Goal: Task Accomplishment & Management: Contribute content

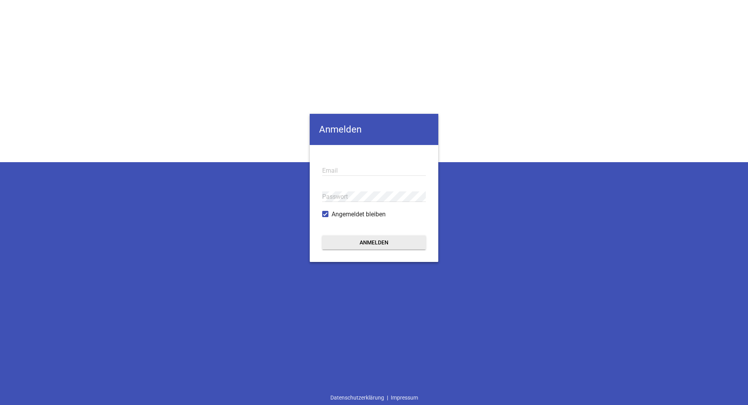
type input "[EMAIL_ADDRESS][DOMAIN_NAME]"
click at [373, 247] on button "Anmelden" at bounding box center [374, 242] width 104 height 14
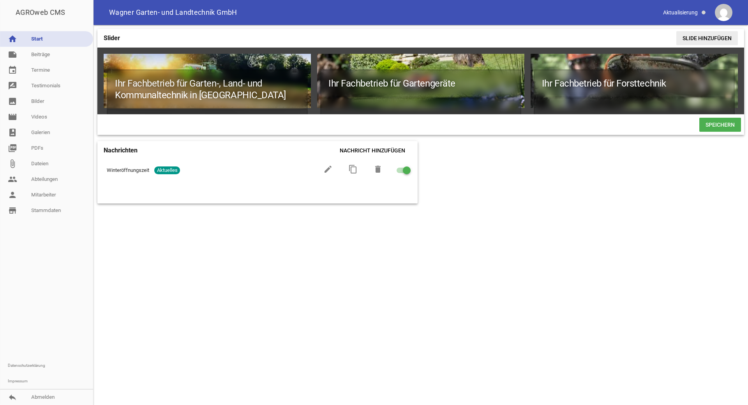
click at [724, 37] on span "Slide hinzufügen" at bounding box center [708, 38] width 62 height 14
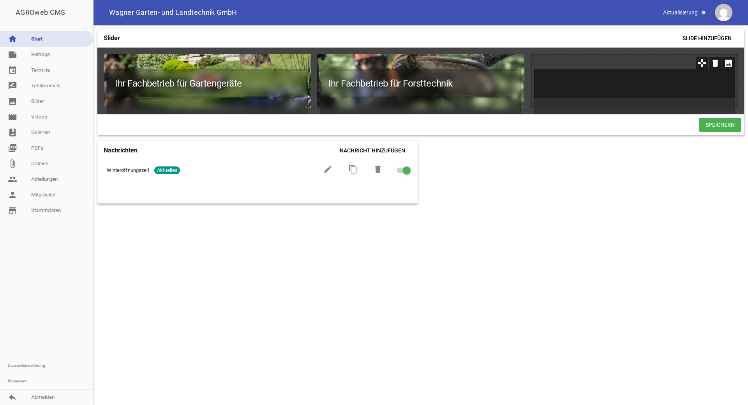
click at [672, 81] on h1 at bounding box center [634, 83] width 201 height 28
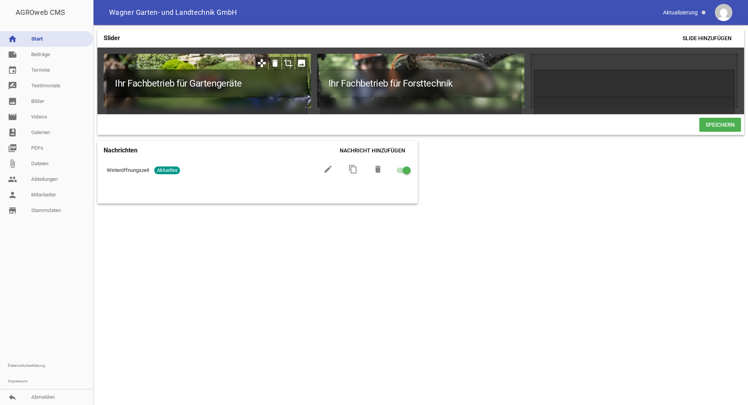
click at [247, 83] on h1 "Ihr Fachbetrieb für Gartengeräte" at bounding box center [207, 83] width 201 height 28
click at [219, 83] on h1 "Ihr Fachbetrieb für" at bounding box center [207, 83] width 201 height 28
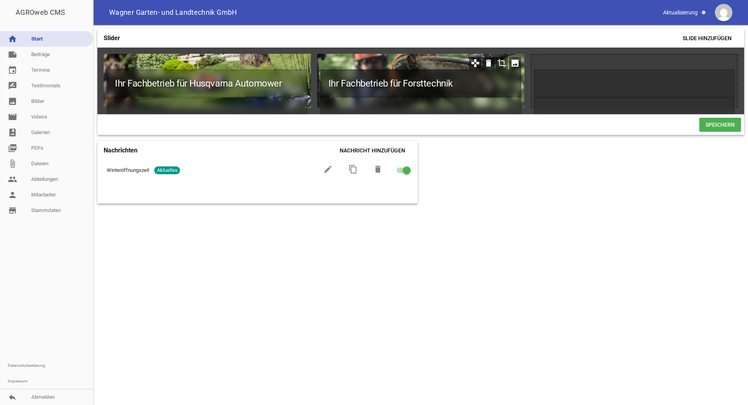
click at [455, 83] on h1 "Ihr Fachbetrieb für Forsttechnik" at bounding box center [420, 83] width 201 height 28
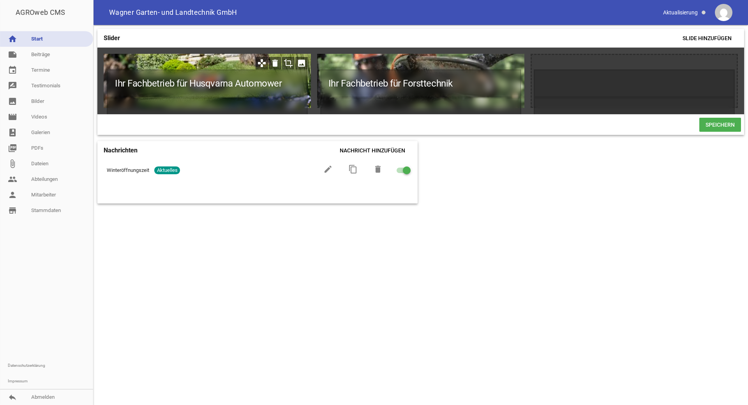
click at [232, 64] on div "Ihr Fachbetrieb für Husqvarna Automower" at bounding box center [207, 81] width 207 height 54
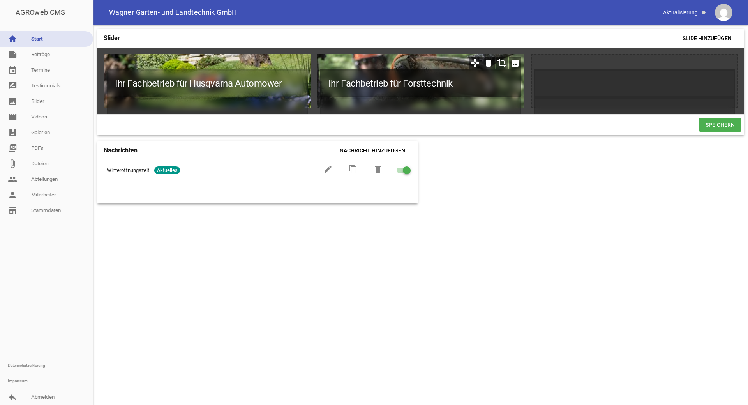
click at [454, 83] on h1 "Ihr Fachbetrieb für Forsttechnik" at bounding box center [420, 83] width 201 height 28
click at [451, 82] on h1 "Ihr Fachbetrieb für Forsttechnik" at bounding box center [420, 83] width 201 height 28
click at [454, 82] on h1 "Ihr Fachbetrieb für Forsttechnik" at bounding box center [420, 83] width 201 height 28
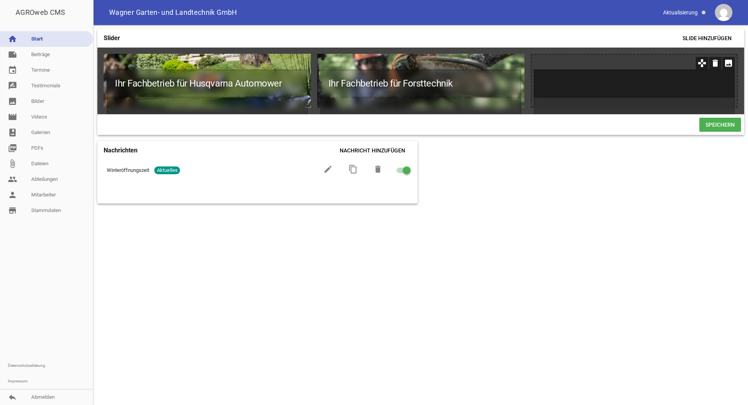
click at [547, 80] on h1 at bounding box center [634, 83] width 201 height 28
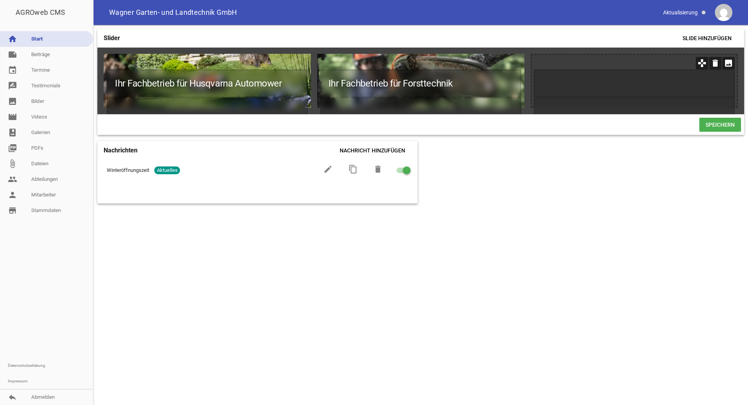
click at [727, 64] on icon "image" at bounding box center [729, 63] width 12 height 12
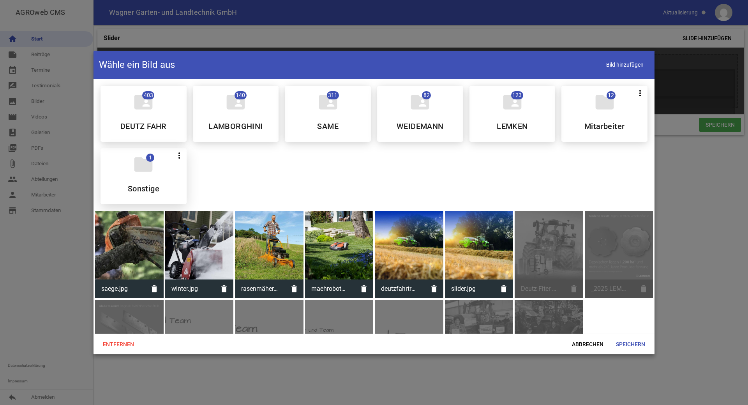
click at [144, 176] on div "folder 1 more_vert Teilen Bearbeiten Löschen Sonstige" at bounding box center [144, 176] width 86 height 56
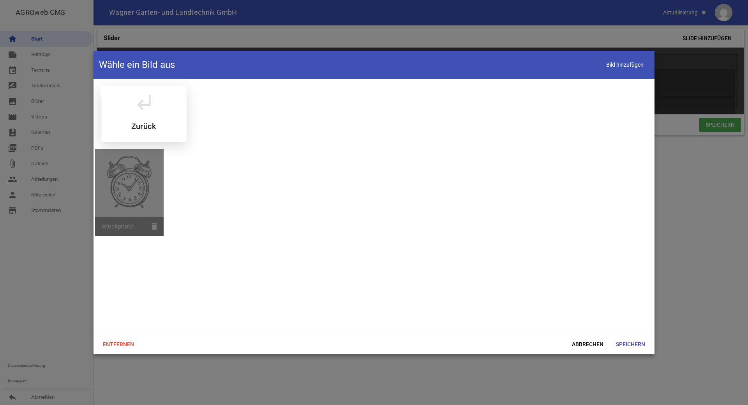
click at [139, 110] on icon "subdirectory_arrow_left" at bounding box center [144, 102] width 22 height 22
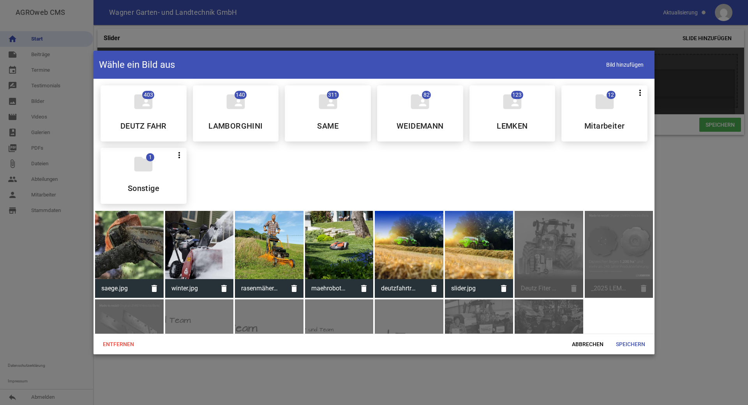
scroll to position [0, 0]
click at [626, 66] on span "Bild hinzufügen" at bounding box center [625, 65] width 48 height 16
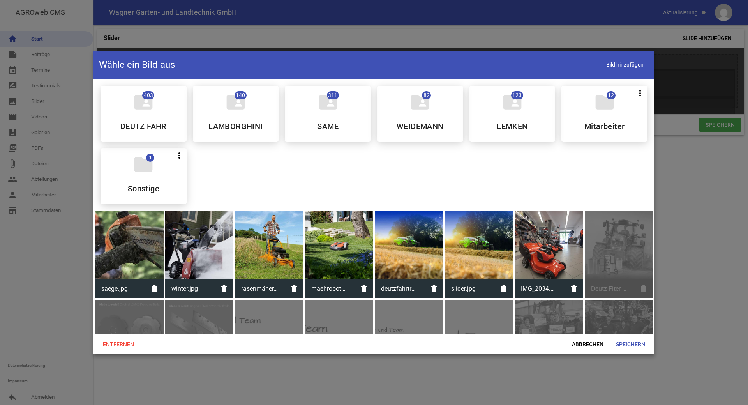
click at [554, 251] on div at bounding box center [549, 245] width 69 height 69
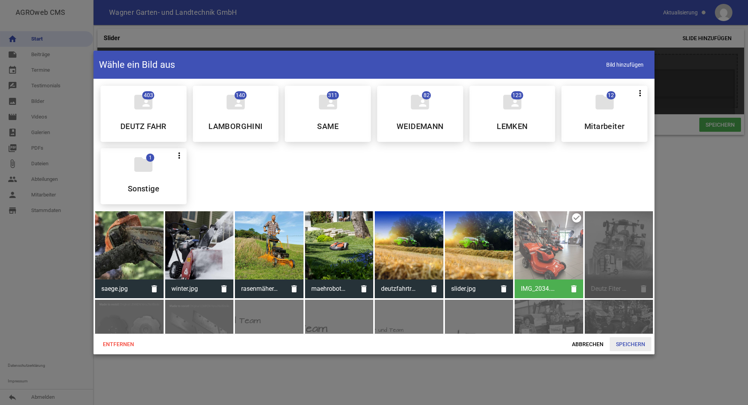
click at [617, 344] on span "Speichern" at bounding box center [631, 344] width 42 height 14
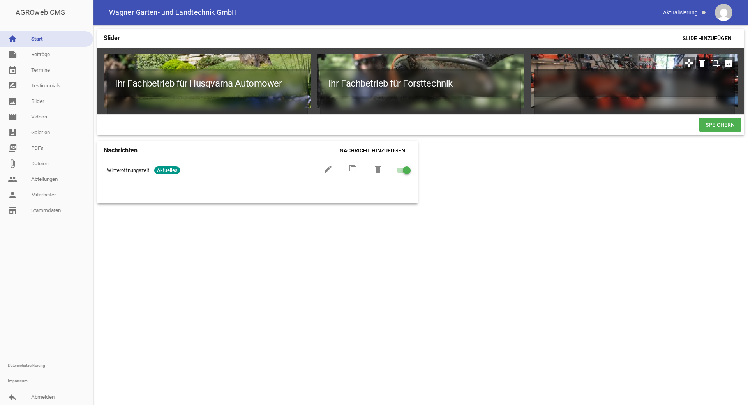
click at [534, 79] on h1 at bounding box center [634, 83] width 201 height 28
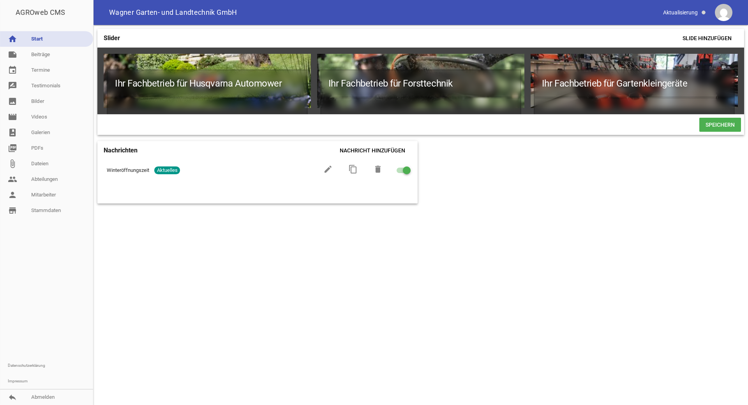
click at [718, 128] on span "Speichern" at bounding box center [721, 125] width 42 height 14
click at [32, 58] on link "note Beiträge" at bounding box center [46, 55] width 93 height 16
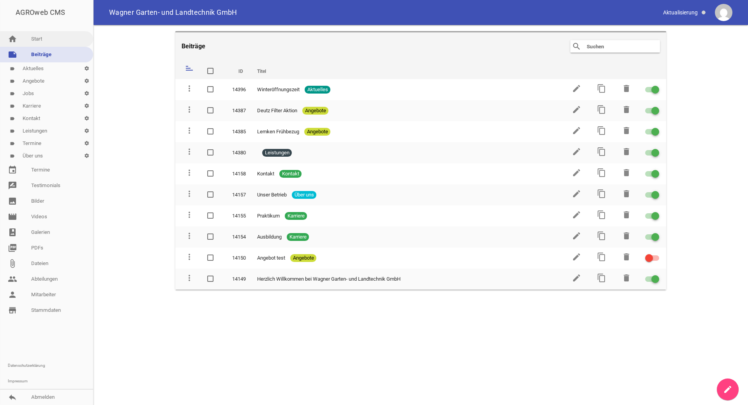
click at [37, 41] on link "home Start" at bounding box center [46, 39] width 93 height 16
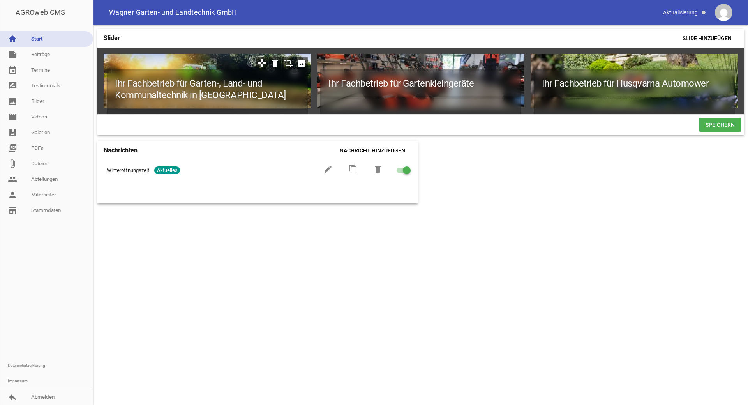
click at [300, 63] on icon "image" at bounding box center [301, 63] width 12 height 12
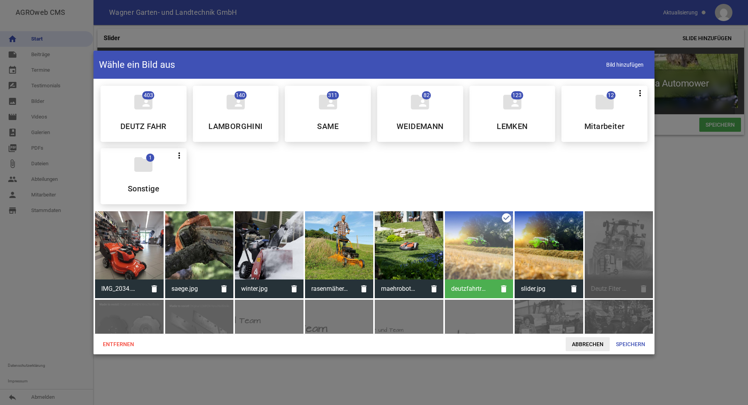
click at [590, 344] on span "Abbrechen" at bounding box center [588, 344] width 44 height 14
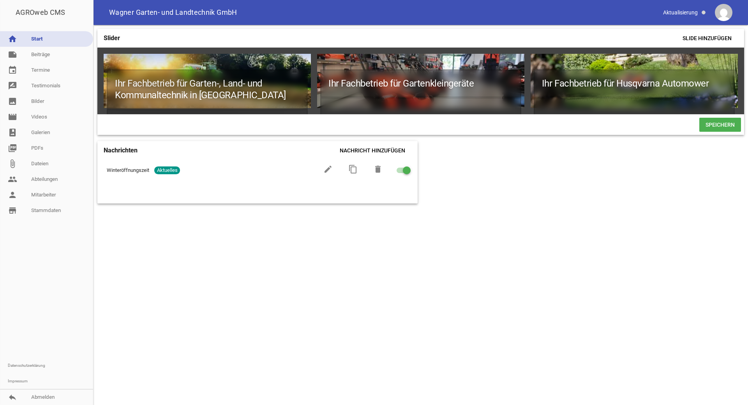
click at [717, 132] on span "Speichern" at bounding box center [721, 125] width 42 height 14
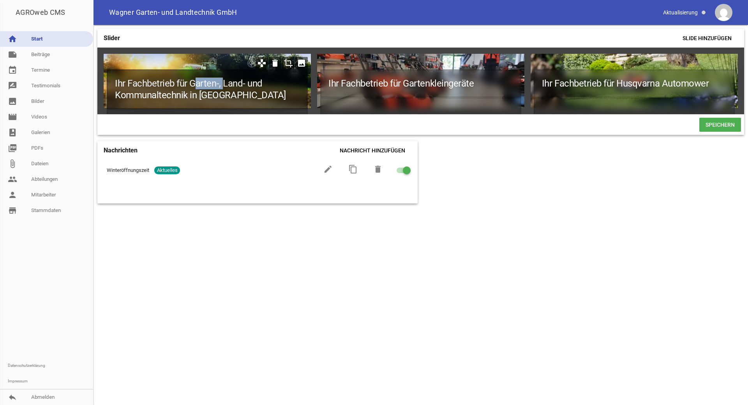
drag, startPoint x: 224, startPoint y: 83, endPoint x: 193, endPoint y: 86, distance: 30.9
click at [193, 86] on h1 "Ihr Fachbetrieb für Garten-, Land- und Kommunaltechnik in [GEOGRAPHIC_DATA]" at bounding box center [207, 89] width 201 height 40
drag, startPoint x: 186, startPoint y: 95, endPoint x: 112, endPoint y: 99, distance: 73.8
click at [112, 99] on h1 "Ihr Fachbetrieb für Land- und Kommunaltechnik in [GEOGRAPHIC_DATA]" at bounding box center [207, 89] width 201 height 40
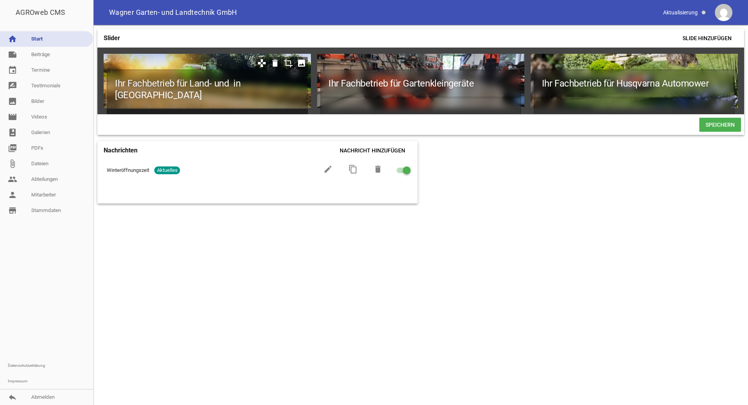
click at [240, 109] on h2 "Ihre Zufriedenheit ist unser Anspruch" at bounding box center [207, 120] width 201 height 23
drag, startPoint x: 243, startPoint y: 107, endPoint x: 79, endPoint y: 114, distance: 164.2
click at [79, 114] on div "AGROweb CMS home Start note Beiträge label Aktuelles settings label Angebote se…" at bounding box center [374, 202] width 748 height 405
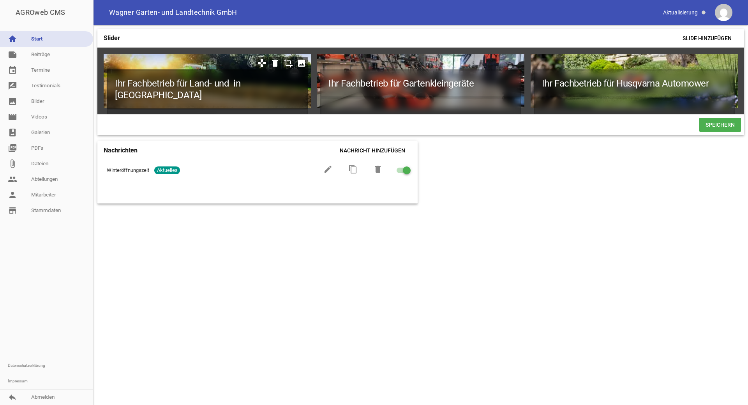
click at [162, 85] on h1 "Ihr Fachbetrieb für Land- und in [GEOGRAPHIC_DATA]" at bounding box center [207, 89] width 201 height 40
click at [213, 83] on h1 "Ihr Fachbetrieb für Land- und in [GEOGRAPHIC_DATA]" at bounding box center [207, 89] width 201 height 40
drag, startPoint x: 282, startPoint y: 83, endPoint x: 256, endPoint y: 85, distance: 26.2
click at [256, 85] on h1 "Ihr Fachbetrieb für Landmaschinen und in [GEOGRAPHIC_DATA]" at bounding box center [207, 89] width 201 height 40
click at [255, 85] on h1 "Ihr Fachbetrieb für Landmaschinen und in [GEOGRAPHIC_DATA]" at bounding box center [207, 89] width 201 height 40
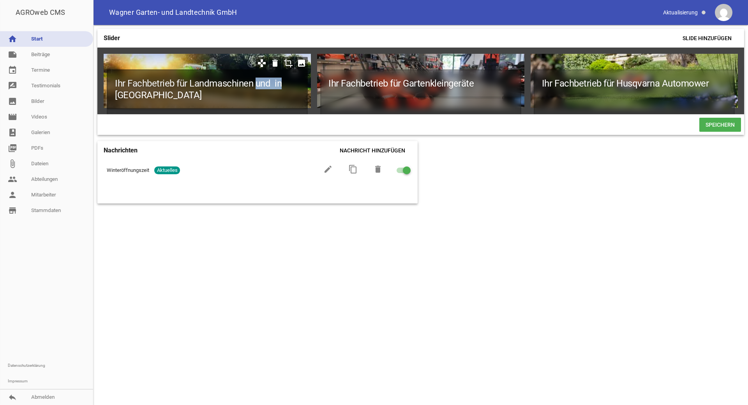
drag, startPoint x: 255, startPoint y: 85, endPoint x: 283, endPoint y: 83, distance: 27.3
click at [283, 83] on h1 "Ihr Fachbetrieb für Landmaschinen und in [GEOGRAPHIC_DATA]" at bounding box center [207, 89] width 201 height 40
drag, startPoint x: 182, startPoint y: 93, endPoint x: 96, endPoint y: 98, distance: 86.7
click at [96, 98] on div "Slider Slide hinzufügen Ihr Fachbetrieb für Landmaschinen, Gartengeräte games d…" at bounding box center [421, 215] width 655 height 380
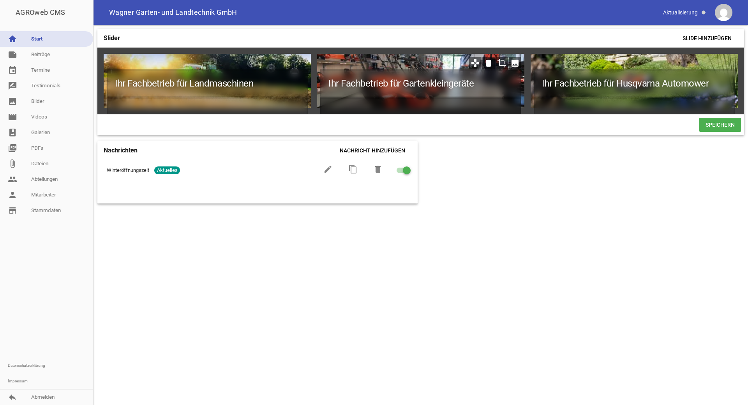
click at [334, 102] on h2 at bounding box center [420, 108] width 201 height 23
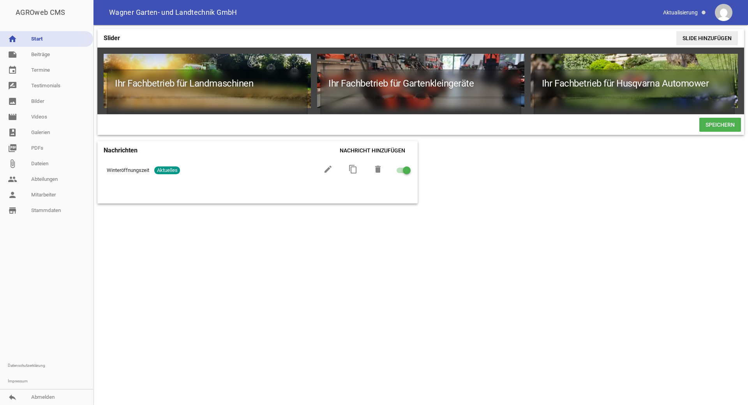
click at [712, 39] on span "Slide hinzufügen" at bounding box center [708, 38] width 62 height 14
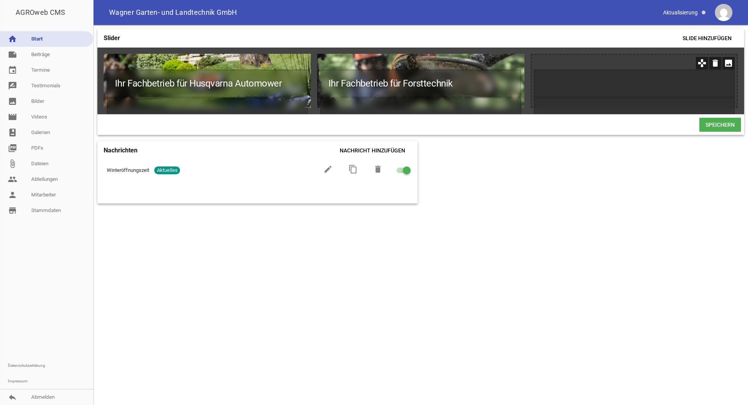
click at [728, 63] on icon "image" at bounding box center [729, 63] width 12 height 12
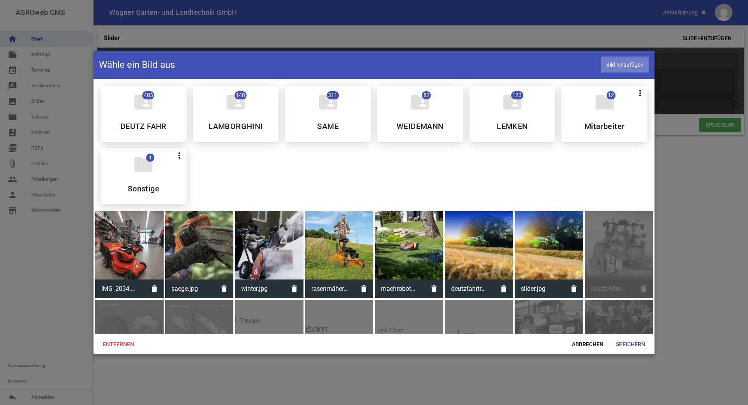
click at [616, 64] on span "Bild hinzufügen" at bounding box center [625, 65] width 48 height 16
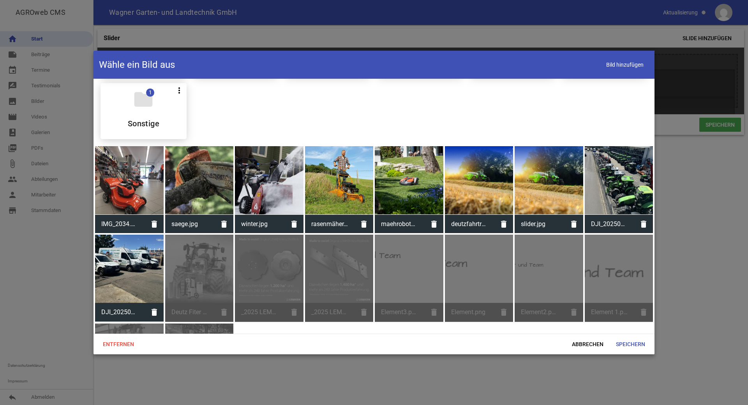
scroll to position [64, 0]
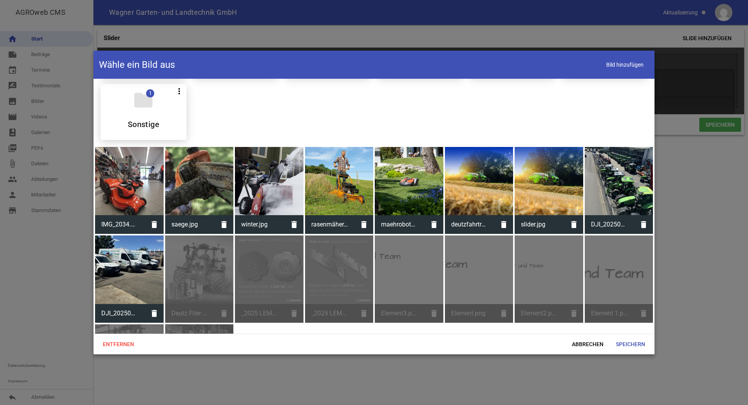
click at [119, 279] on div at bounding box center [129, 269] width 69 height 69
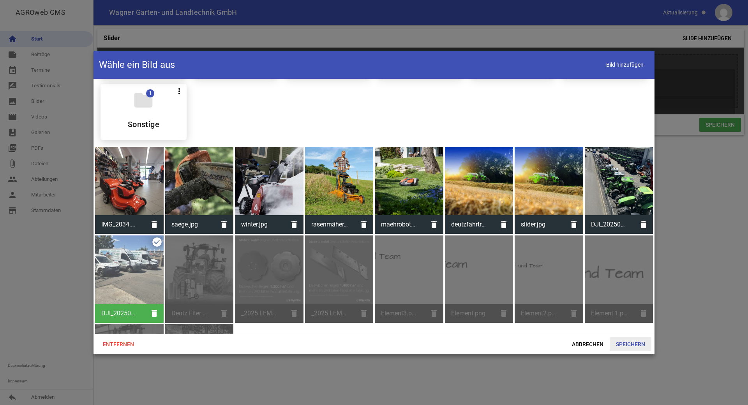
click at [620, 344] on span "Speichern" at bounding box center [631, 344] width 42 height 14
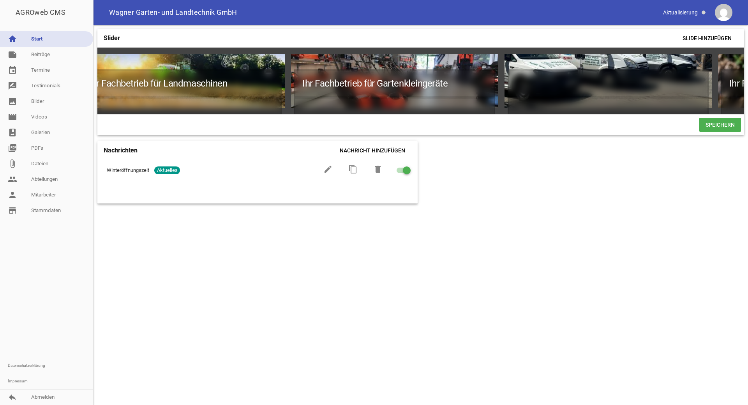
scroll to position [0, 0]
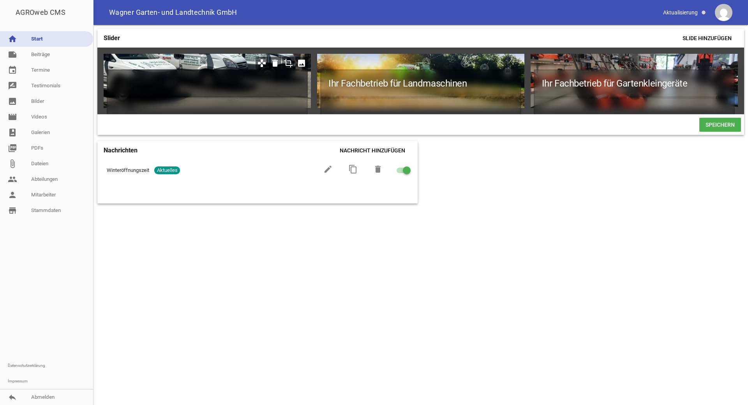
click at [153, 76] on h1 at bounding box center [207, 83] width 201 height 28
click at [113, 81] on h1 "Wagner Garten und Landtechnik" at bounding box center [207, 83] width 201 height 28
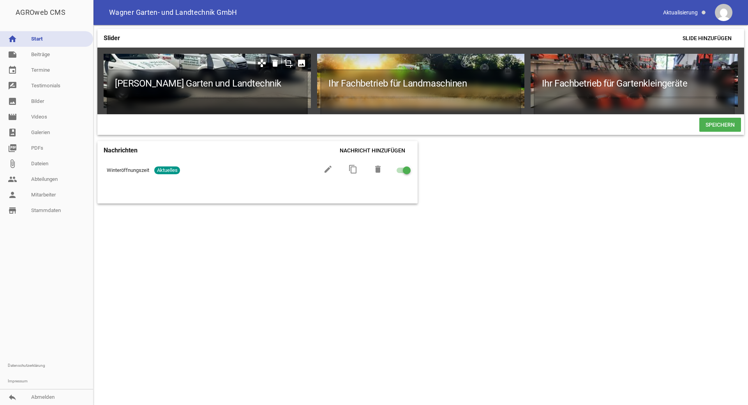
click at [224, 108] on h2 at bounding box center [207, 108] width 201 height 23
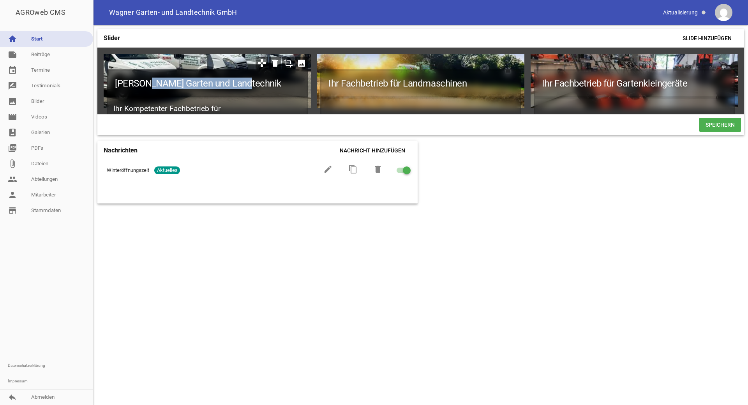
drag, startPoint x: 247, startPoint y: 82, endPoint x: 149, endPoint y: 84, distance: 98.2
click at [149, 84] on h1 "Wagner Garten und Landtechnik" at bounding box center [207, 83] width 201 height 28
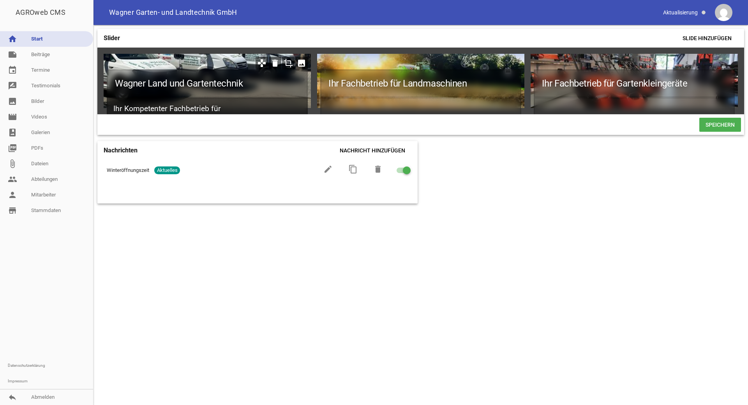
click at [228, 109] on h2 "Ihr Kompetenter Fachbetrieb für" at bounding box center [207, 108] width 201 height 23
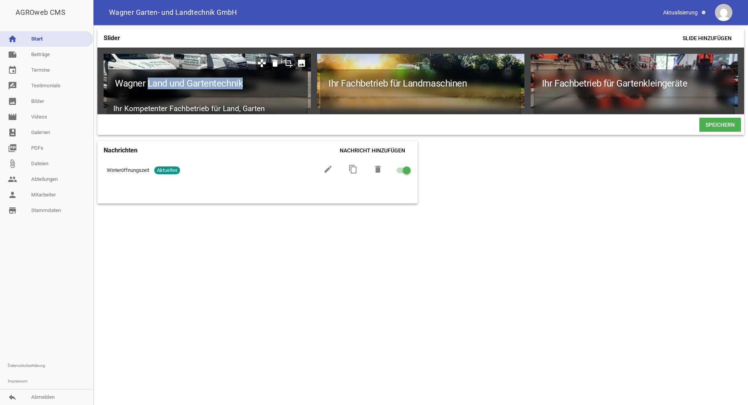
drag, startPoint x: 252, startPoint y: 80, endPoint x: 147, endPoint y: 85, distance: 104.9
click at [147, 85] on h1 "Wagner Land und Gartentechnik" at bounding box center [207, 83] width 201 height 28
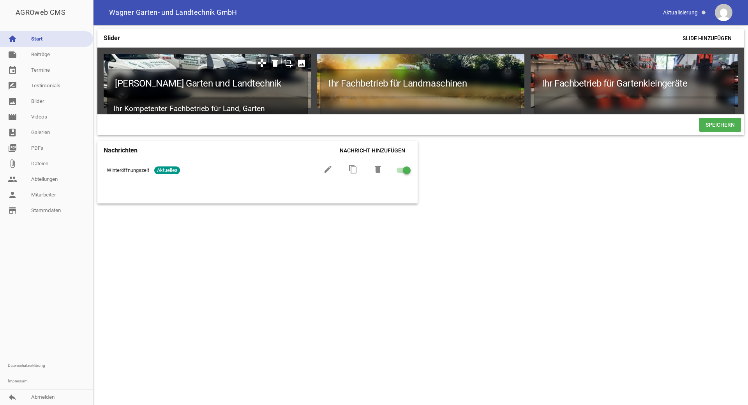
click at [275, 106] on h2 "Ihr Kompetenter Fachbetrieb für Land, Garten" at bounding box center [207, 108] width 201 height 23
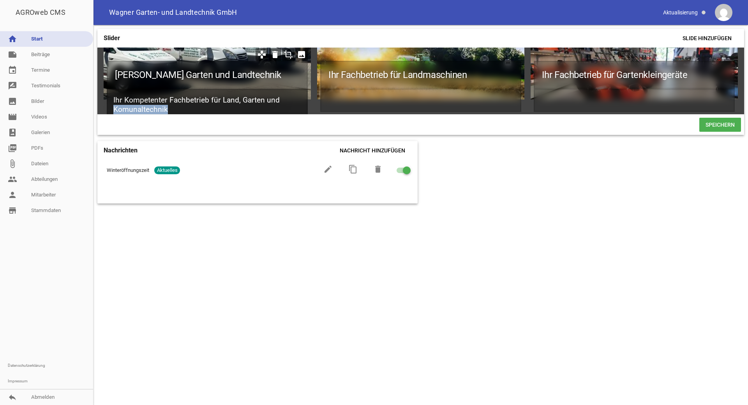
drag, startPoint x: 161, startPoint y: 111, endPoint x: 181, endPoint y: 105, distance: 20.7
click at [181, 105] on h2 "Ihr Kompetenter Fachbetrieb für Land, Garten und Komunaltechnik" at bounding box center [207, 105] width 201 height 32
click at [129, 107] on h2 "Ihr Kompetenter Fachbetrieb für Land, Garten und Komunaltechnik" at bounding box center [207, 105] width 201 height 32
click at [180, 112] on h2 "Ihr Kompetenter Fachbetrieb für Land, Garten und Kommunaltechnik" at bounding box center [207, 105] width 201 height 32
drag, startPoint x: 168, startPoint y: 99, endPoint x: 124, endPoint y: 99, distance: 43.3
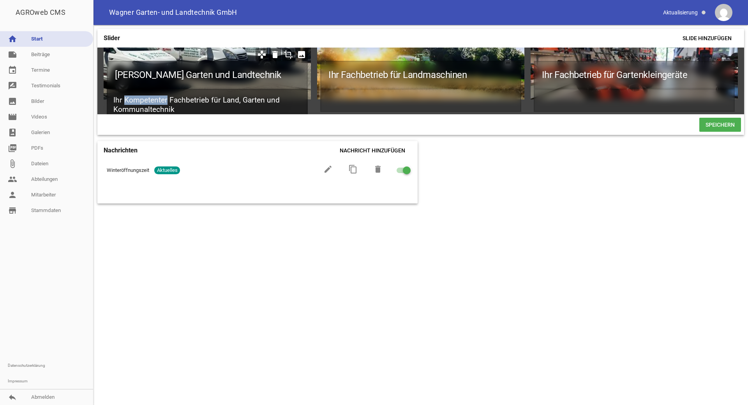
click at [124, 99] on h2 "Ihr Kompetenter Fachbetrieb für Land, Garten und Kommunaltechnik" at bounding box center [207, 105] width 201 height 32
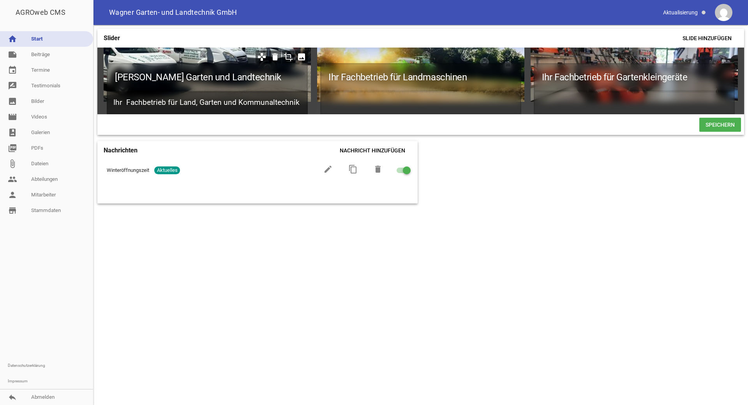
scroll to position [6, 0]
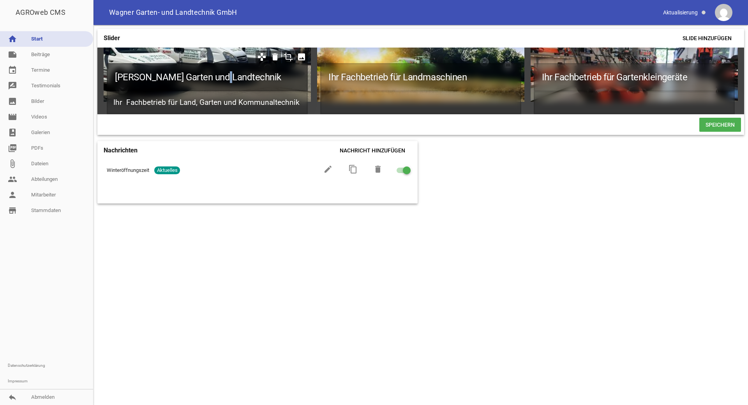
click at [224, 74] on h1 "Wagner Garten und Landtechnik" at bounding box center [207, 77] width 201 height 28
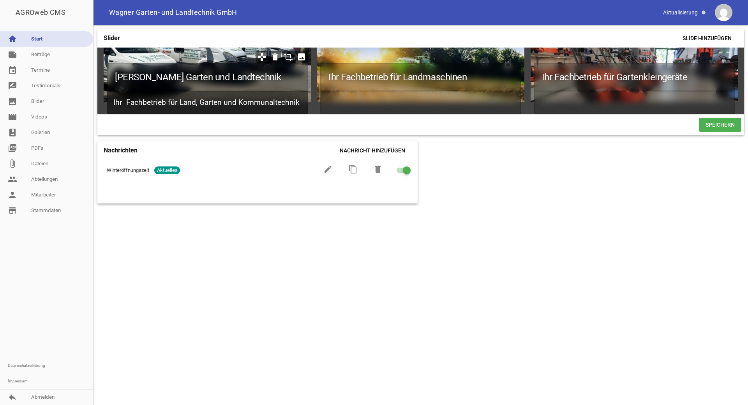
click at [141, 104] on h2 "Ihr Fachbetrieb für Land, Garten und Kommunaltechnik" at bounding box center [207, 102] width 201 height 23
click at [128, 103] on h2 "Ihr Fachbetrieb für Land, Garten und Kommunaltechnik" at bounding box center [207, 102] width 201 height 23
click at [124, 103] on h2 "Ihr Fachbetrieb für Land, Garten und Kommunaltechnik" at bounding box center [207, 102] width 201 height 23
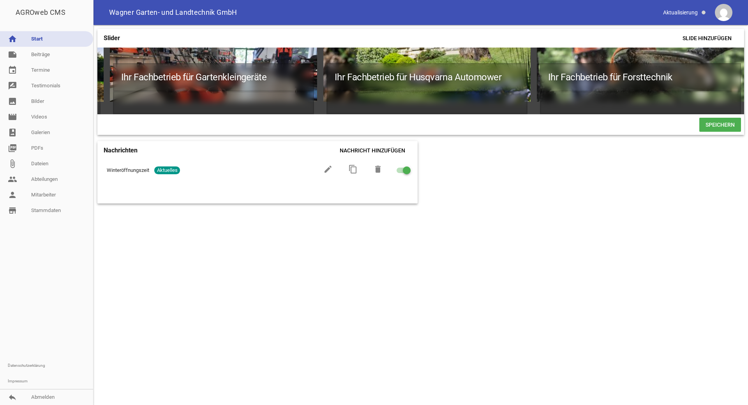
scroll to position [6, 427]
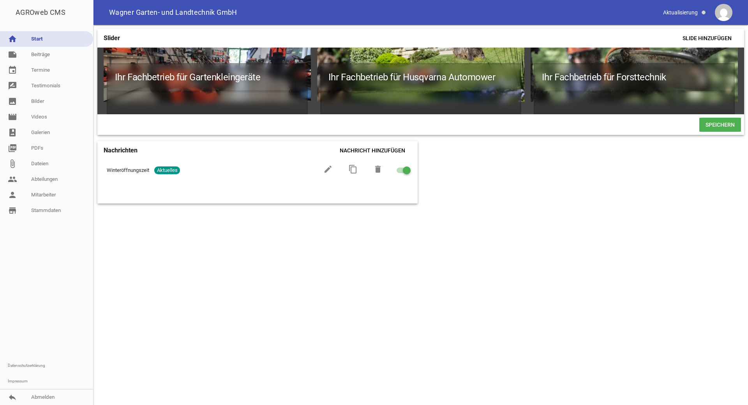
click at [728, 129] on span "Speichern" at bounding box center [721, 125] width 42 height 14
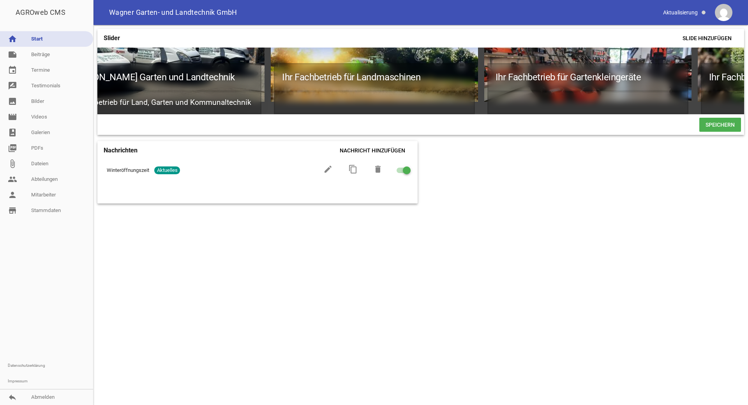
scroll to position [6, 0]
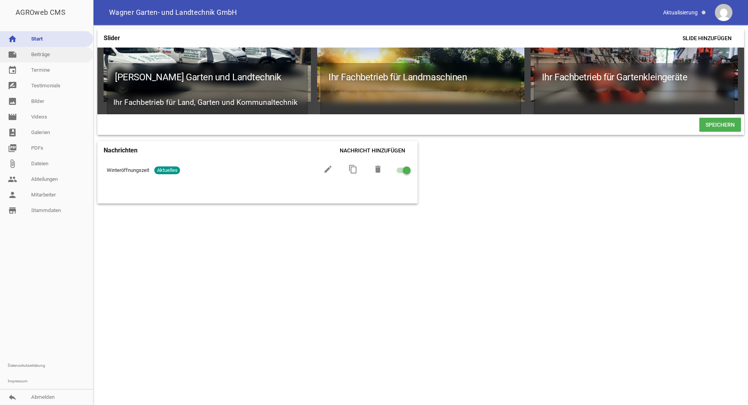
click at [25, 54] on link "note Beiträge" at bounding box center [46, 55] width 93 height 16
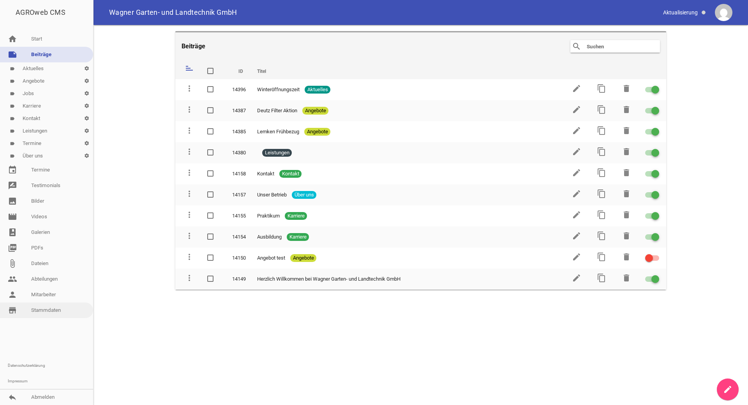
click at [46, 313] on link "store_mall_directory Stammdaten" at bounding box center [46, 310] width 93 height 16
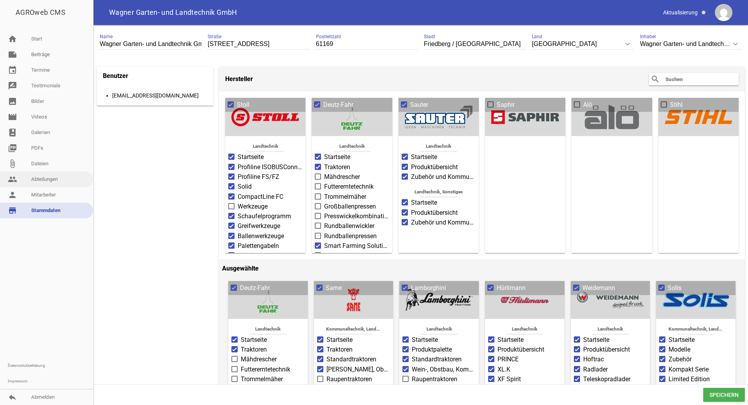
click at [54, 179] on link "people Abteilungen" at bounding box center [46, 179] width 93 height 16
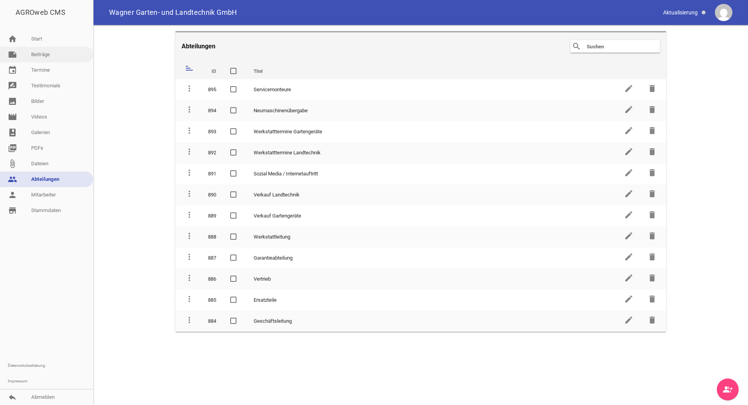
click at [47, 58] on link "note Beiträge" at bounding box center [46, 55] width 93 height 16
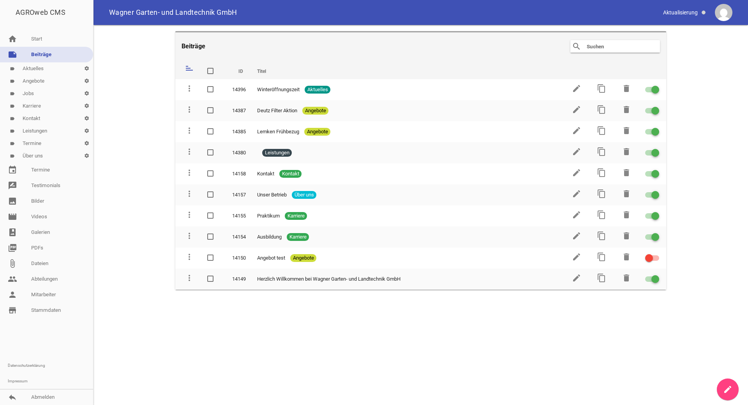
click at [44, 130] on link "label Leistungen settings" at bounding box center [46, 131] width 93 height 12
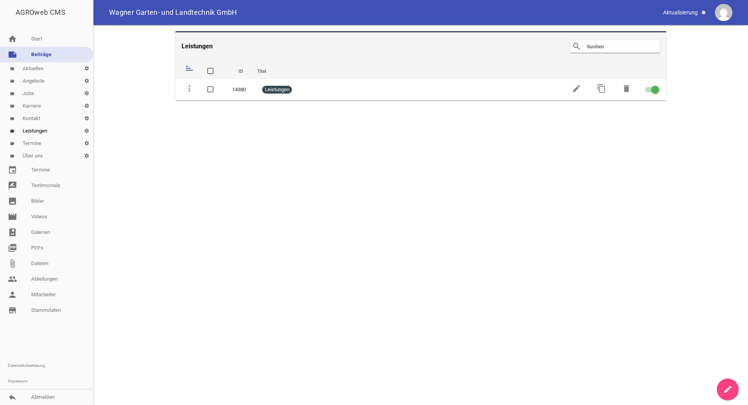
click at [37, 82] on link "label Angebote settings" at bounding box center [46, 81] width 93 height 12
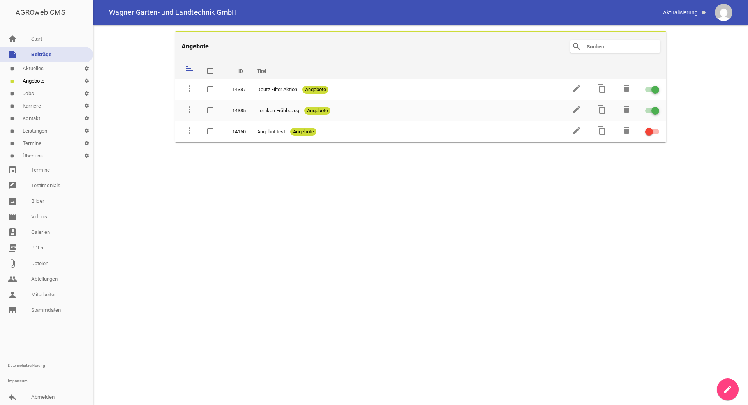
click at [35, 131] on link "label Leistungen settings" at bounding box center [46, 131] width 93 height 12
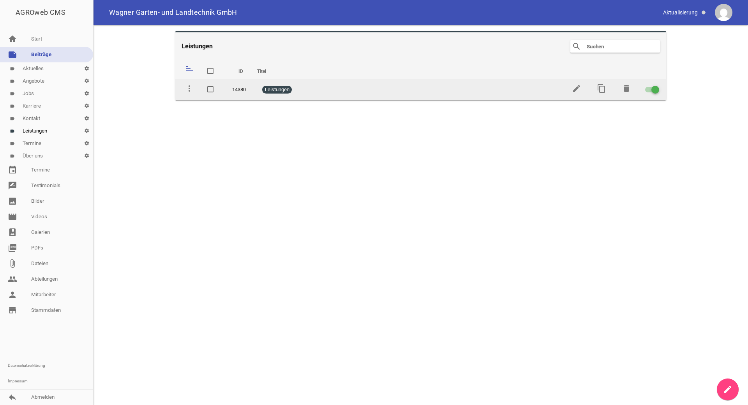
click at [289, 91] on span "Leistungen" at bounding box center [277, 90] width 30 height 8
click at [572, 90] on icon "edit" at bounding box center [576, 88] width 9 height 9
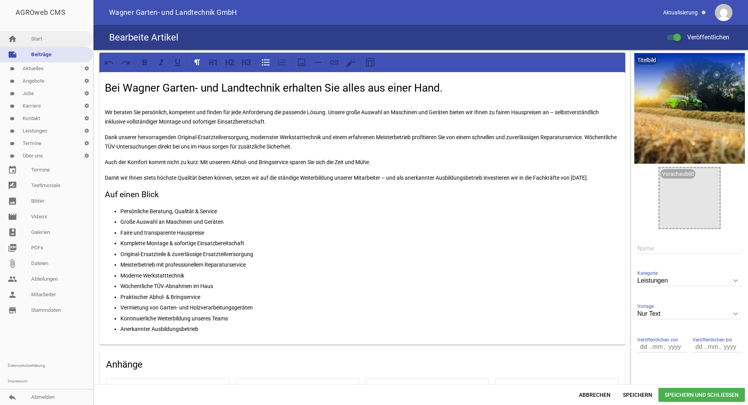
click at [38, 42] on link "home Start" at bounding box center [46, 39] width 93 height 16
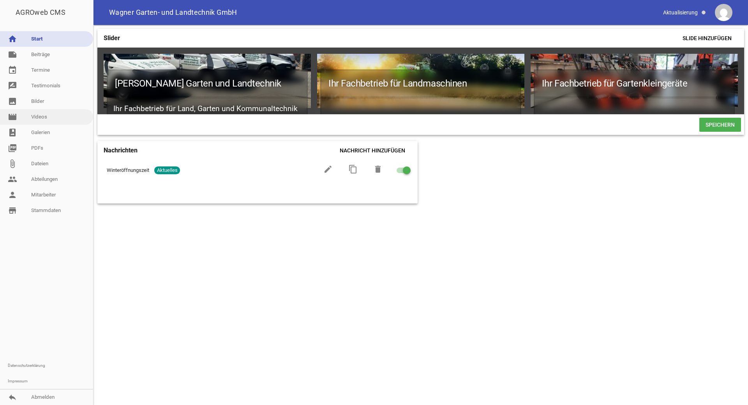
click at [44, 118] on link "movie Videos" at bounding box center [46, 117] width 93 height 16
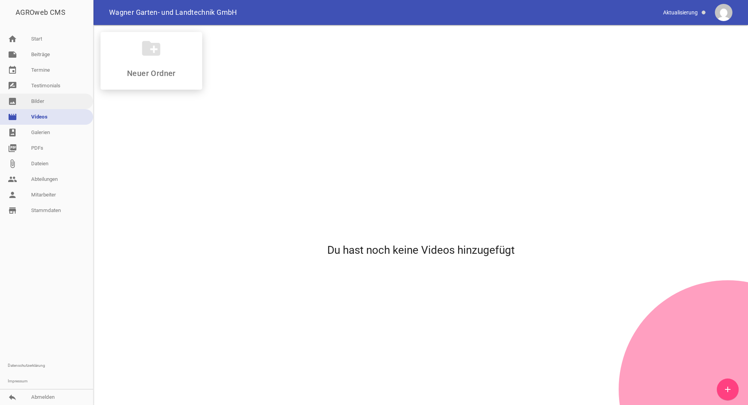
click at [55, 103] on link "image Bilder" at bounding box center [46, 102] width 93 height 16
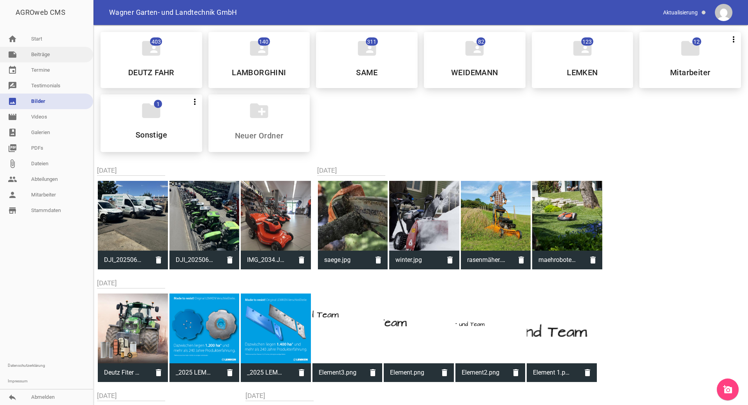
click at [44, 59] on link "note Beiträge" at bounding box center [46, 55] width 93 height 16
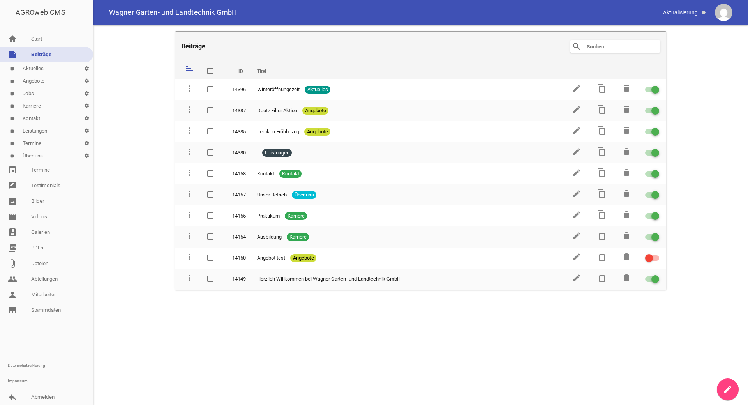
click at [38, 82] on link "label Angebote settings" at bounding box center [46, 81] width 93 height 12
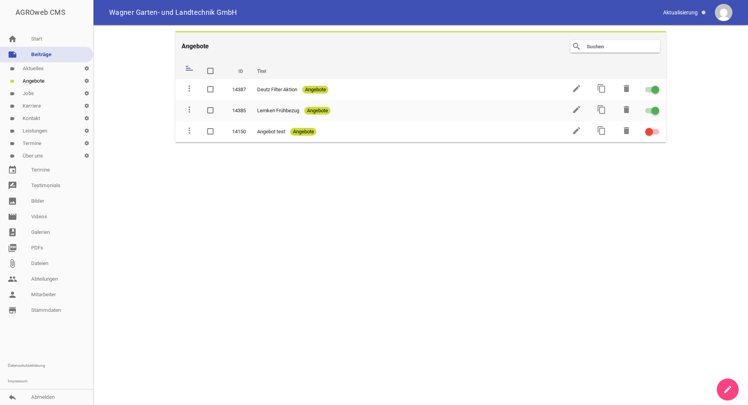
click at [48, 67] on link "label Aktuelles settings" at bounding box center [46, 68] width 93 height 12
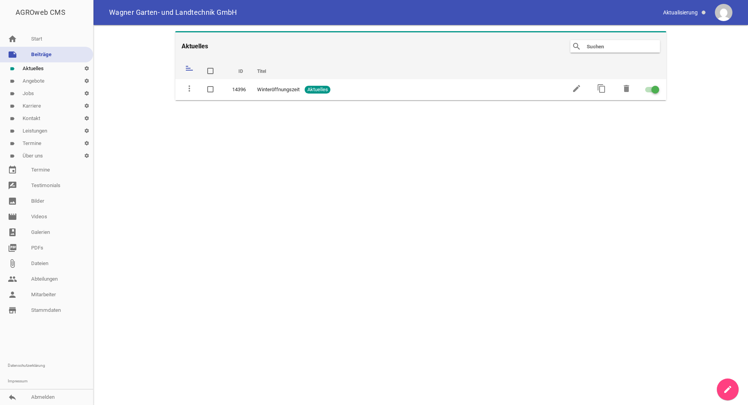
click at [41, 80] on link "label Angebote settings" at bounding box center [46, 81] width 93 height 12
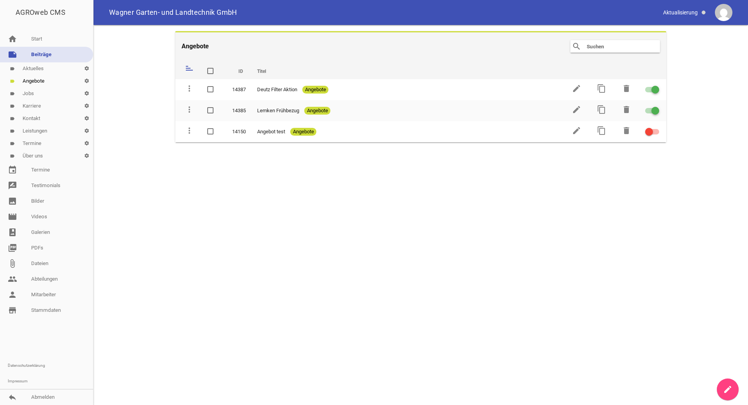
click at [731, 389] on icon "create" at bounding box center [727, 389] width 9 height 9
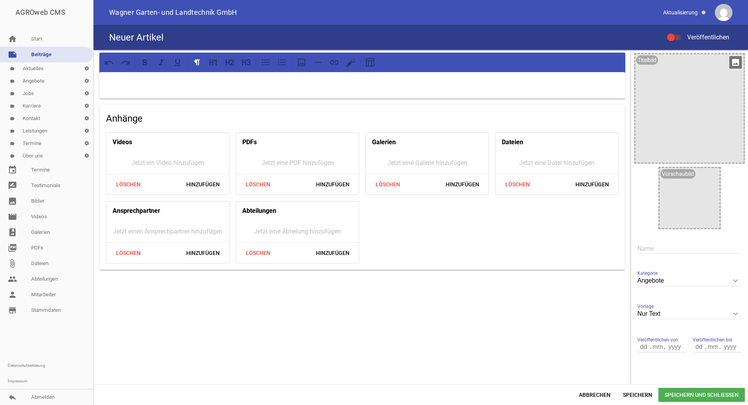
click at [731, 63] on icon "image" at bounding box center [736, 62] width 12 height 12
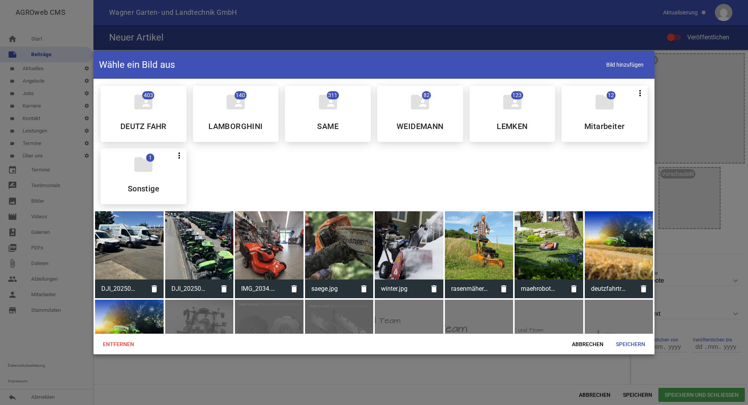
click at [201, 251] on div at bounding box center [199, 245] width 69 height 69
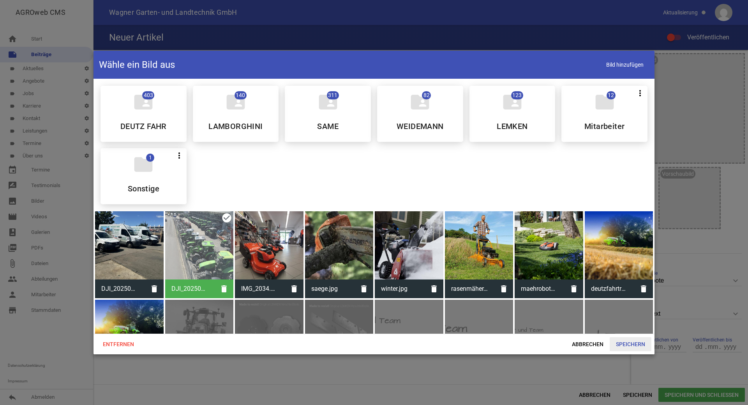
click at [631, 345] on span "Speichern" at bounding box center [631, 344] width 42 height 14
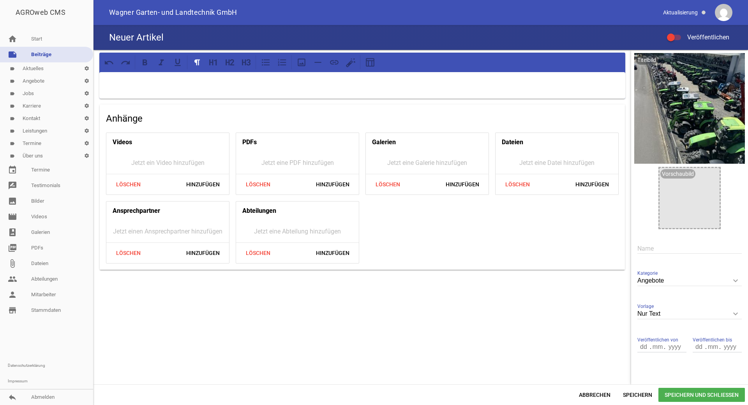
click at [214, 82] on p at bounding box center [362, 82] width 515 height 9
drag, startPoint x: 168, startPoint y: 80, endPoint x: 71, endPoint y: 85, distance: 96.8
click at [71, 85] on div "AGROweb CMS home Start note Beiträge label Aktuelles settings label Angebote se…" at bounding box center [374, 202] width 748 height 405
click at [144, 82] on p "Neumaschienen ab Lager Verfügbar" at bounding box center [362, 82] width 515 height 9
click at [134, 84] on p "Neumaschienen ab Lager Verfügbar" at bounding box center [362, 82] width 515 height 9
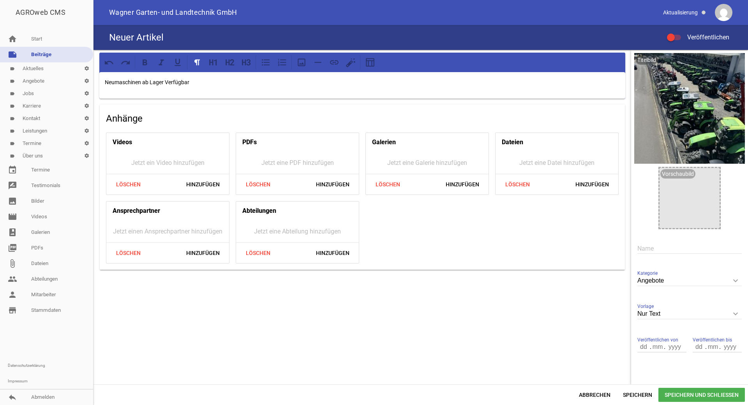
click at [103, 81] on div "Neumaschinen ab Lager Verfügbar" at bounding box center [362, 85] width 526 height 27
click at [206, 94] on div "Neumaschinen ab Lager Verfügbar" at bounding box center [362, 85] width 526 height 27
click at [244, 63] on icon at bounding box center [244, 62] width 4 height 6
click at [143, 64] on icon at bounding box center [145, 62] width 5 height 6
drag, startPoint x: 237, startPoint y: 85, endPoint x: 100, endPoint y: 81, distance: 136.9
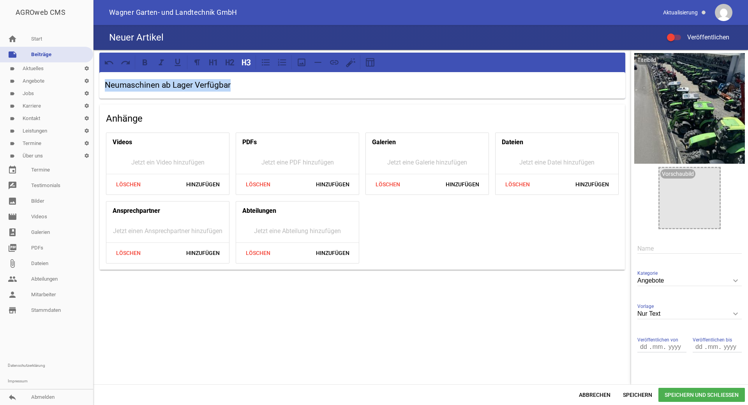
click at [100, 81] on div "Neumaschinen ab Lager Verfügbar" at bounding box center [362, 85] width 526 height 27
click at [144, 66] on icon at bounding box center [145, 62] width 10 height 10
click at [249, 87] on h3 "Neumaschinen ab Lager Verfügbar" at bounding box center [362, 85] width 515 height 12
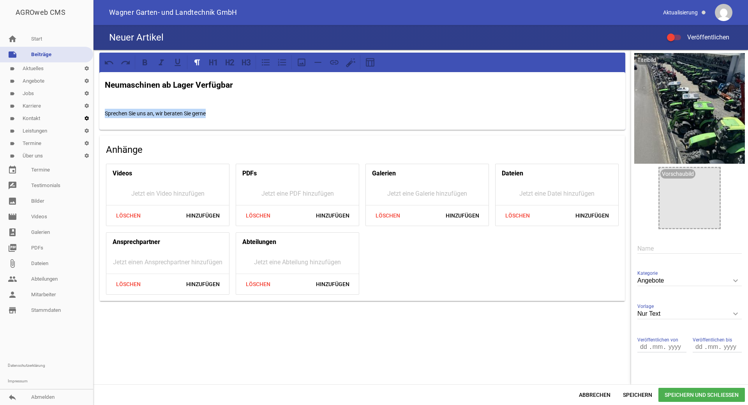
drag, startPoint x: 211, startPoint y: 115, endPoint x: 87, endPoint y: 119, distance: 123.6
click at [87, 119] on div "AGROweb CMS home Start note Beiträge label Aktuelles settings label Angebote se…" at bounding box center [374, 202] width 748 height 405
click at [233, 65] on icon at bounding box center [230, 62] width 10 height 10
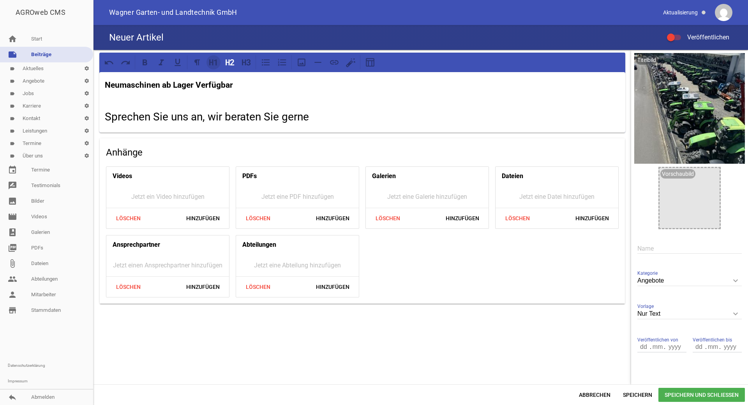
click at [218, 64] on icon at bounding box center [214, 62] width 10 height 10
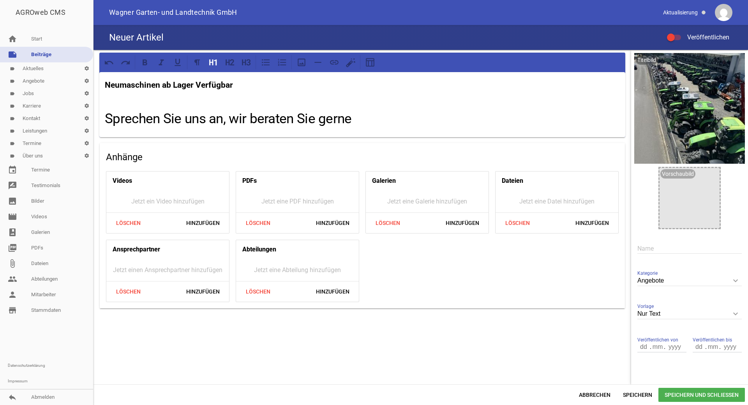
click at [232, 88] on strong "Neumaschinen ab Lager Verfügbar" at bounding box center [169, 84] width 128 height 9
click at [212, 65] on icon at bounding box center [214, 62] width 10 height 10
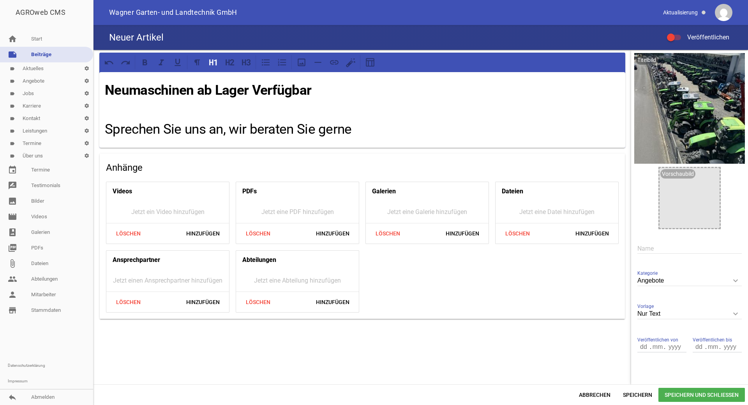
click at [350, 129] on h1 "Sprechen Sie uns an, wir beraten Sie gerne" at bounding box center [362, 129] width 515 height 21
click at [249, 60] on icon at bounding box center [246, 62] width 10 height 10
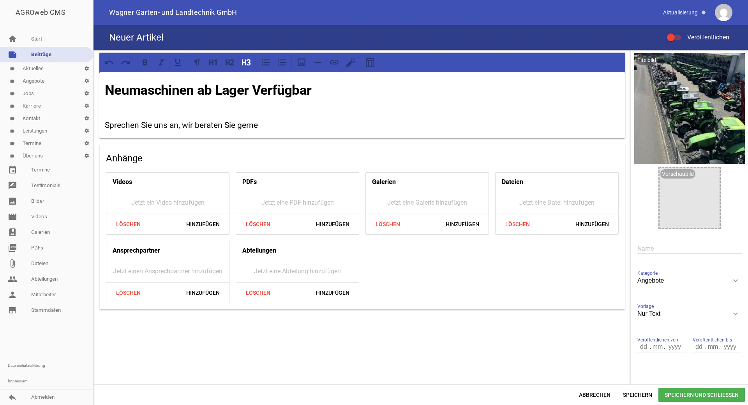
click at [124, 115] on div "Neumaschinen ab Lager Verfügbar Sprechen Sie uns an, wir beraten Sie gerne" at bounding box center [362, 105] width 526 height 66
click at [108, 115] on div "Neumaschinen ab Lager Verfügbar Sprechen Sie uns an, wir beraten Sie gerne" at bounding box center [362, 105] width 526 height 66
click at [108, 112] on p at bounding box center [362, 108] width 515 height 9
click at [107, 112] on p at bounding box center [362, 108] width 515 height 9
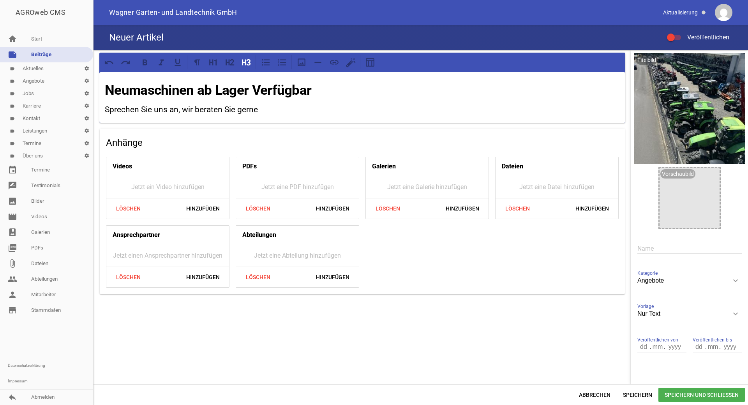
click at [259, 108] on h3 "Sprechen Sie uns an, wir beraten Sie gerne" at bounding box center [362, 110] width 515 height 12
click at [638, 248] on input "text" at bounding box center [690, 248] width 104 height 11
type input "Neumaschinen"
click at [702, 392] on span "Speichern und Schließen" at bounding box center [702, 395] width 87 height 14
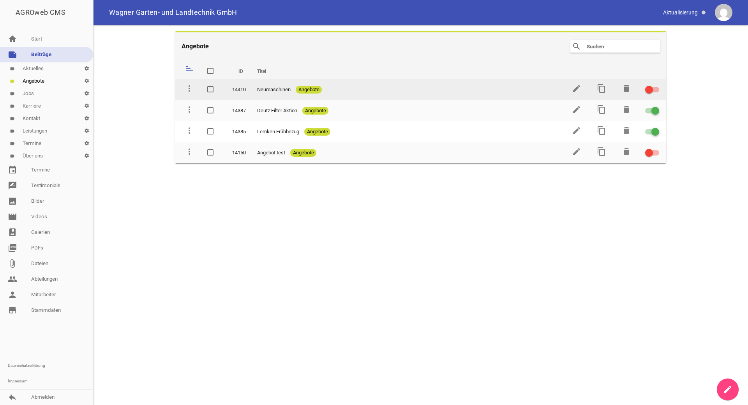
click at [655, 90] on div at bounding box center [652, 89] width 14 height 5
click at [657, 85] on input "checkbox" at bounding box center [657, 85] width 0 height 0
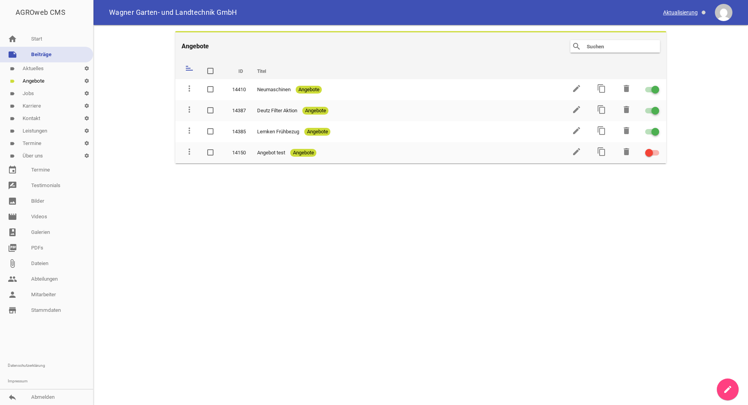
click at [674, 12] on span at bounding box center [685, 12] width 49 height 13
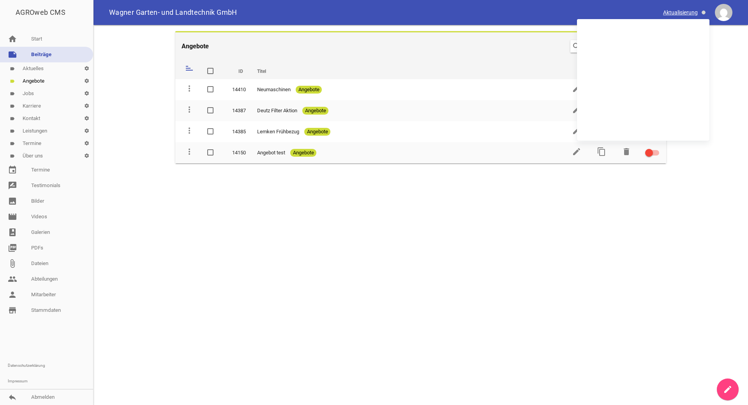
click at [674, 12] on span at bounding box center [685, 12] width 49 height 13
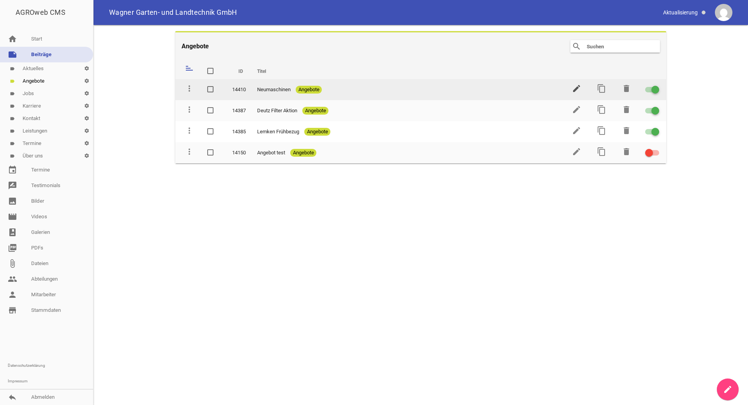
click at [574, 90] on icon "edit" at bounding box center [576, 88] width 9 height 9
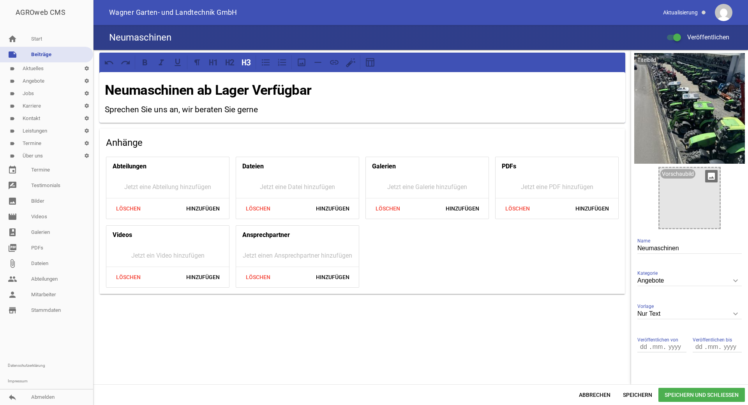
click at [707, 178] on icon "image" at bounding box center [711, 176] width 12 height 12
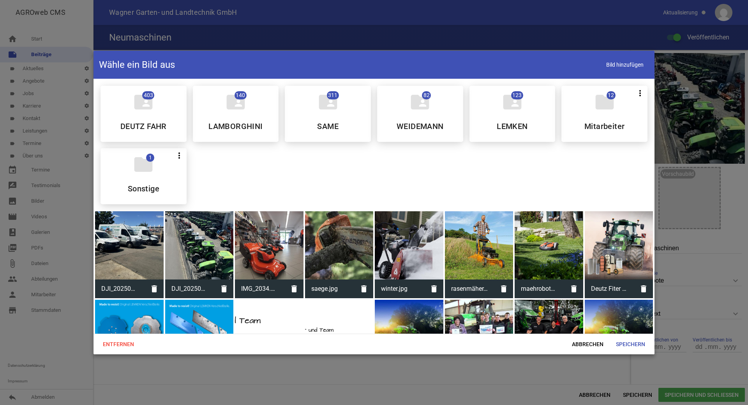
click at [219, 251] on div at bounding box center [199, 245] width 69 height 69
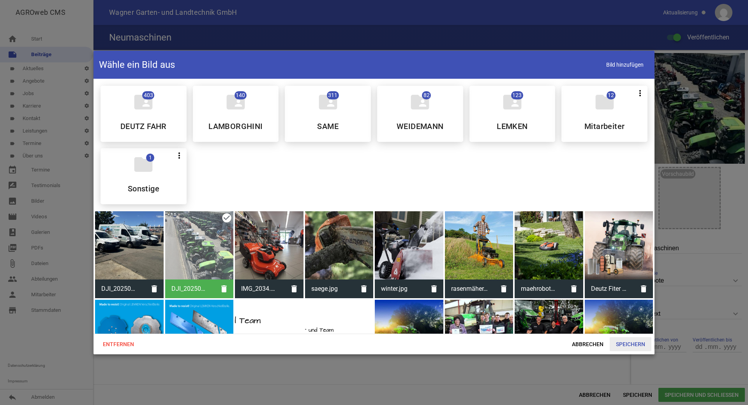
click at [636, 341] on span "Speichern" at bounding box center [631, 344] width 42 height 14
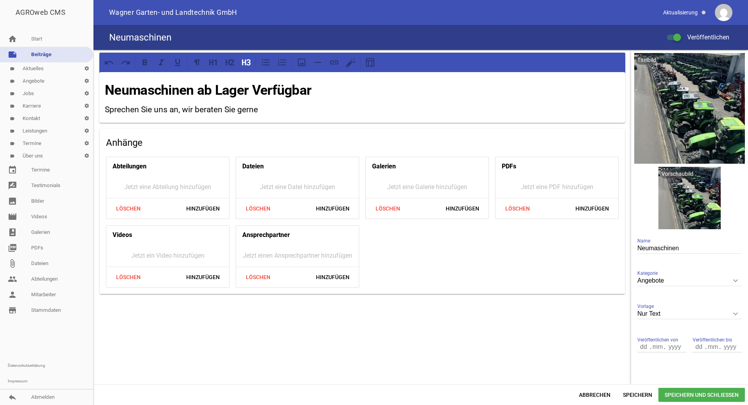
click at [692, 395] on span "Speichern und Schließen" at bounding box center [702, 395] width 87 height 14
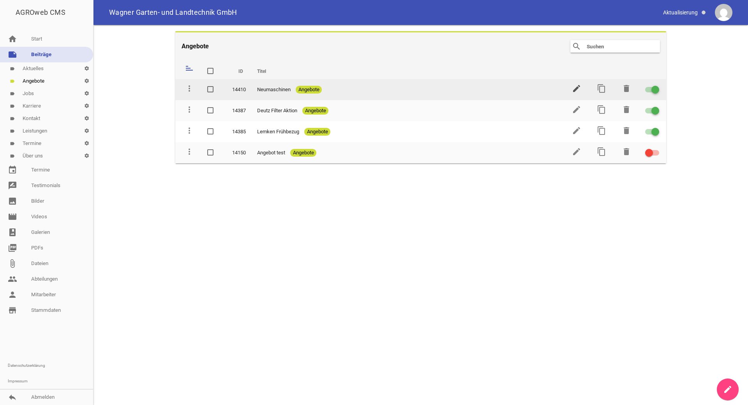
click at [577, 89] on icon "edit" at bounding box center [576, 88] width 9 height 9
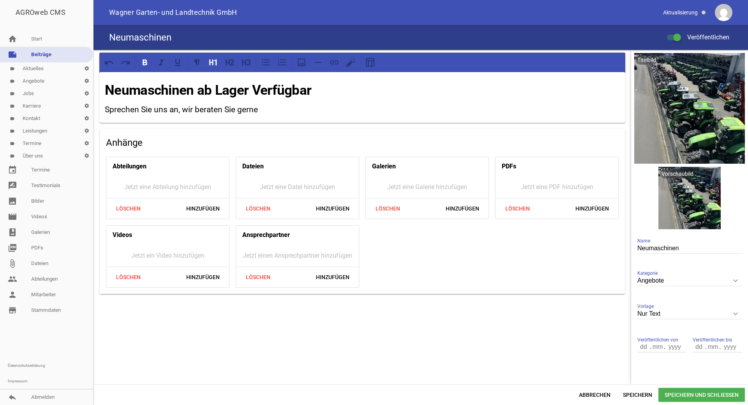
click at [194, 92] on strong "Neumaschinen ab Lager Verfügbar" at bounding box center [208, 90] width 207 height 16
drag, startPoint x: 191, startPoint y: 92, endPoint x: 131, endPoint y: 94, distance: 60.0
click at [131, 94] on strong "Neumaschinen ab Lager Verfügbar" at bounding box center [208, 90] width 207 height 16
click at [260, 108] on h3 "Sprechen Sie uns an, wir beraten Sie gerne" at bounding box center [362, 110] width 515 height 12
click at [334, 279] on span "Hinzufügen" at bounding box center [333, 277] width 46 height 14
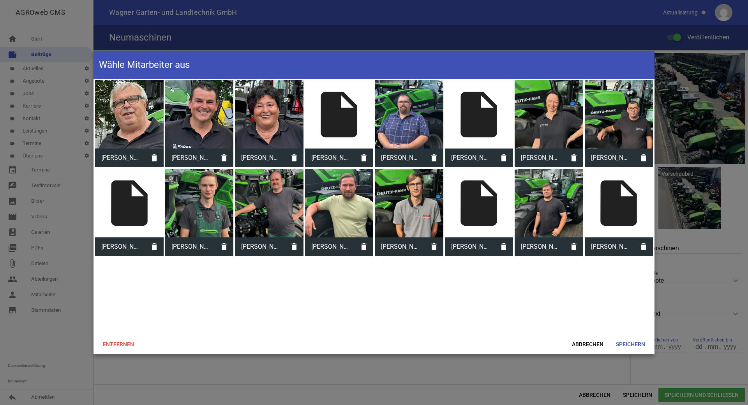
click at [202, 137] on div at bounding box center [199, 114] width 69 height 69
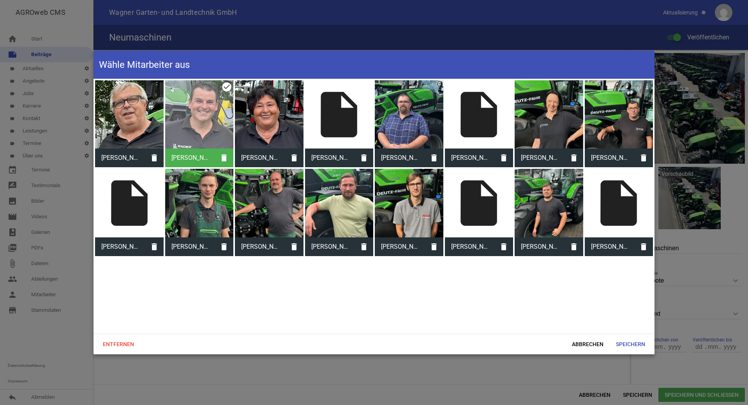
click at [334, 220] on div at bounding box center [339, 203] width 69 height 69
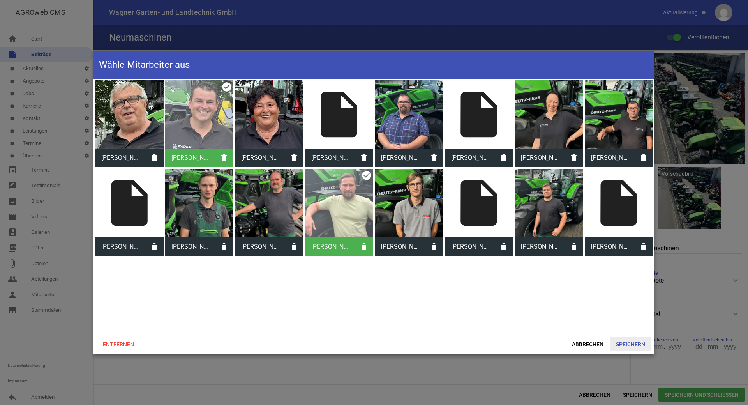
click at [641, 345] on span "Speichern" at bounding box center [631, 344] width 42 height 14
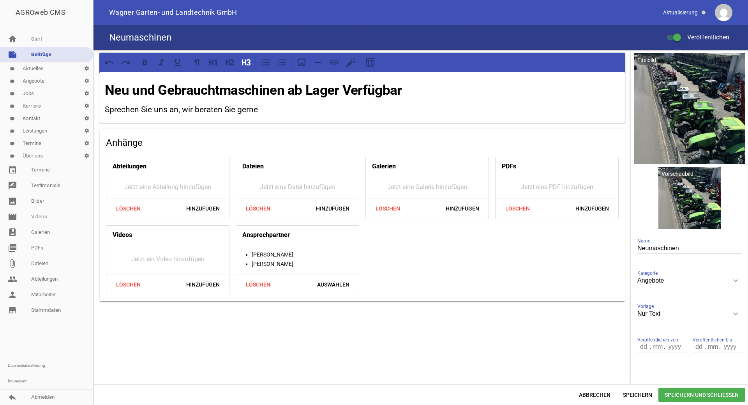
click at [679, 394] on span "Speichern und Schließen" at bounding box center [702, 395] width 87 height 14
